Goal: Task Accomplishment & Management: Manage account settings

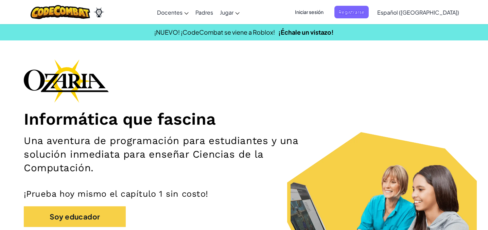
click at [316, 13] on span "Iniciar sesión" at bounding box center [309, 12] width 37 height 13
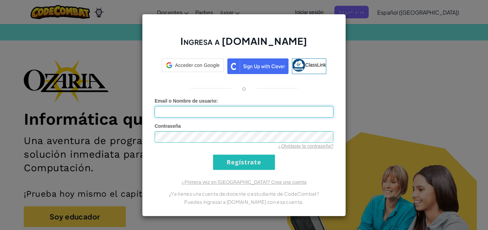
click at [196, 113] on input "Email o Nombre de usuario :" at bounding box center [244, 112] width 179 height 12
click at [303, 60] on img at bounding box center [300, 65] width 13 height 13
click at [75, 5] on div "Ingresa a [DOMAIN_NAME] ClassLink o Error desconocido. Email o Nombre de usuari…" at bounding box center [244, 115] width 488 height 230
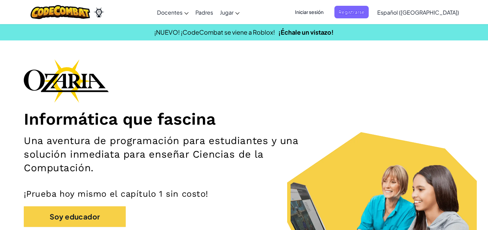
click at [319, 18] on span "Iniciar sesión" at bounding box center [309, 12] width 37 height 13
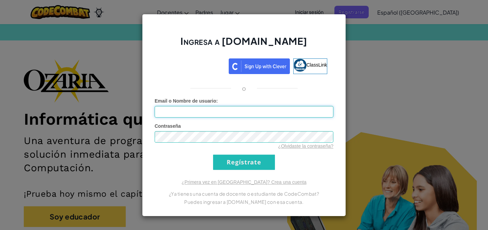
click at [251, 109] on input "Email o Nombre de usuario :" at bounding box center [244, 112] width 179 height 12
click at [248, 113] on input "AL07134669" at bounding box center [244, 112] width 179 height 12
type input "[EMAIL_ADDRESS][DOMAIN_NAME]"
click at [243, 165] on input "Regístrate" at bounding box center [244, 162] width 62 height 15
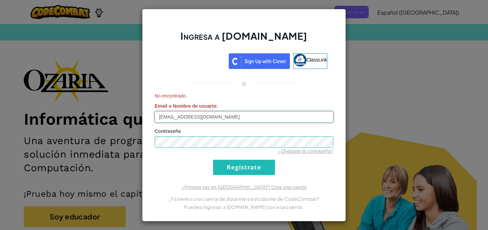
click at [231, 119] on input "[EMAIL_ADDRESS][DOMAIN_NAME]" at bounding box center [244, 117] width 179 height 12
